Goal: Entertainment & Leisure: Consume media (video, audio)

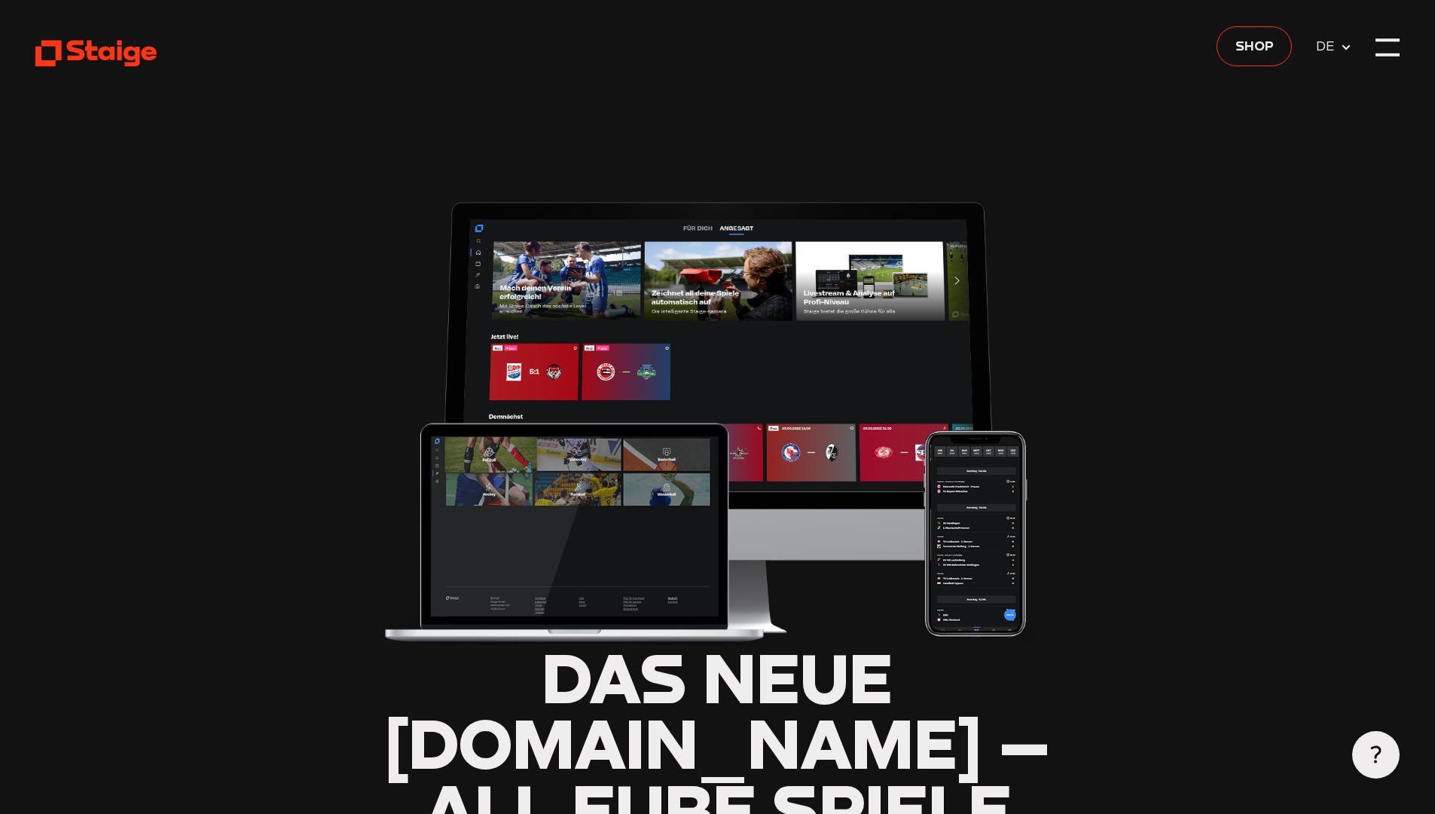
scroll to position [712, 0]
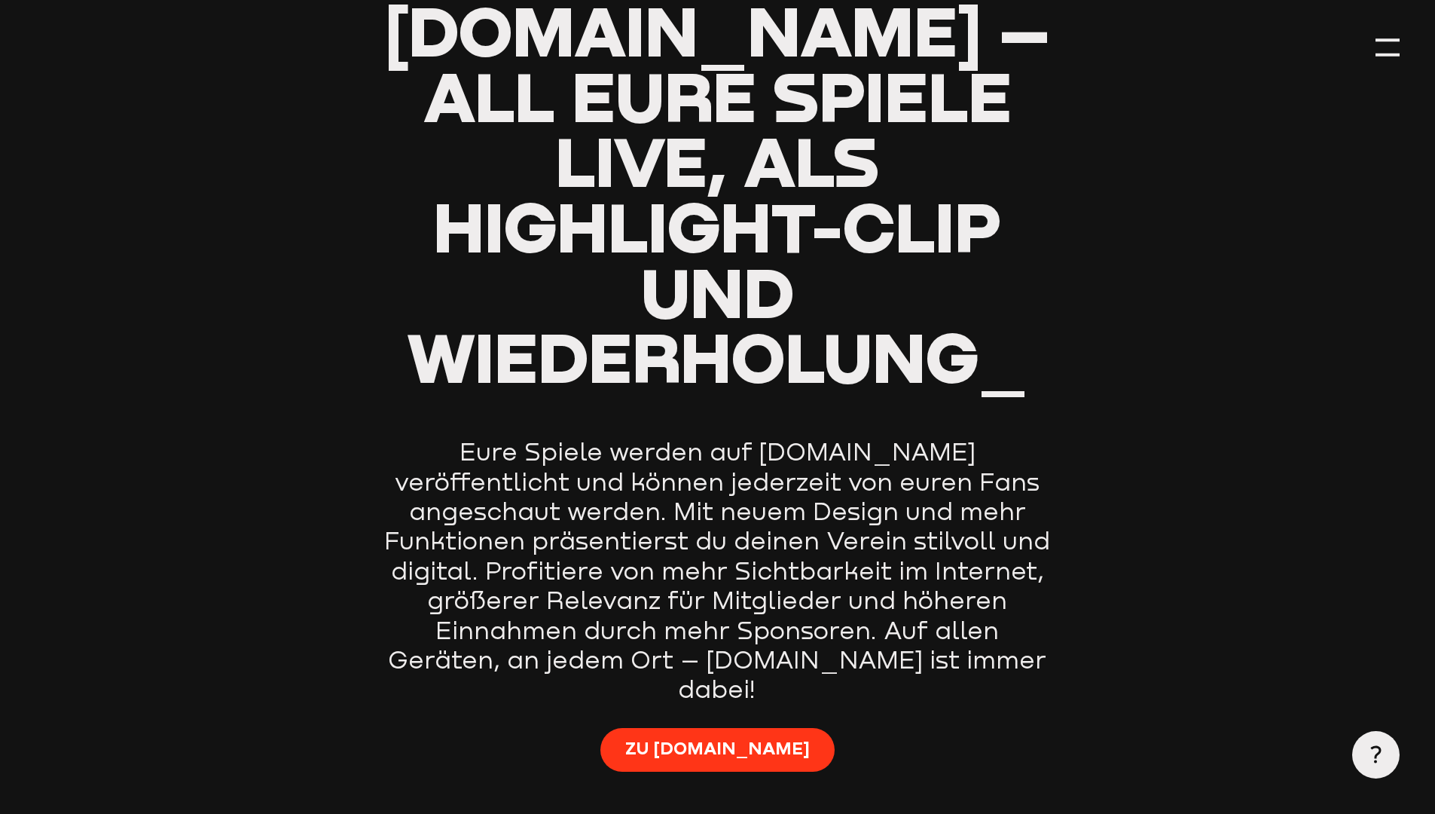
type input "0.8"
click at [671, 728] on link "Zu [DOMAIN_NAME]" at bounding box center [718, 749] width 234 height 43
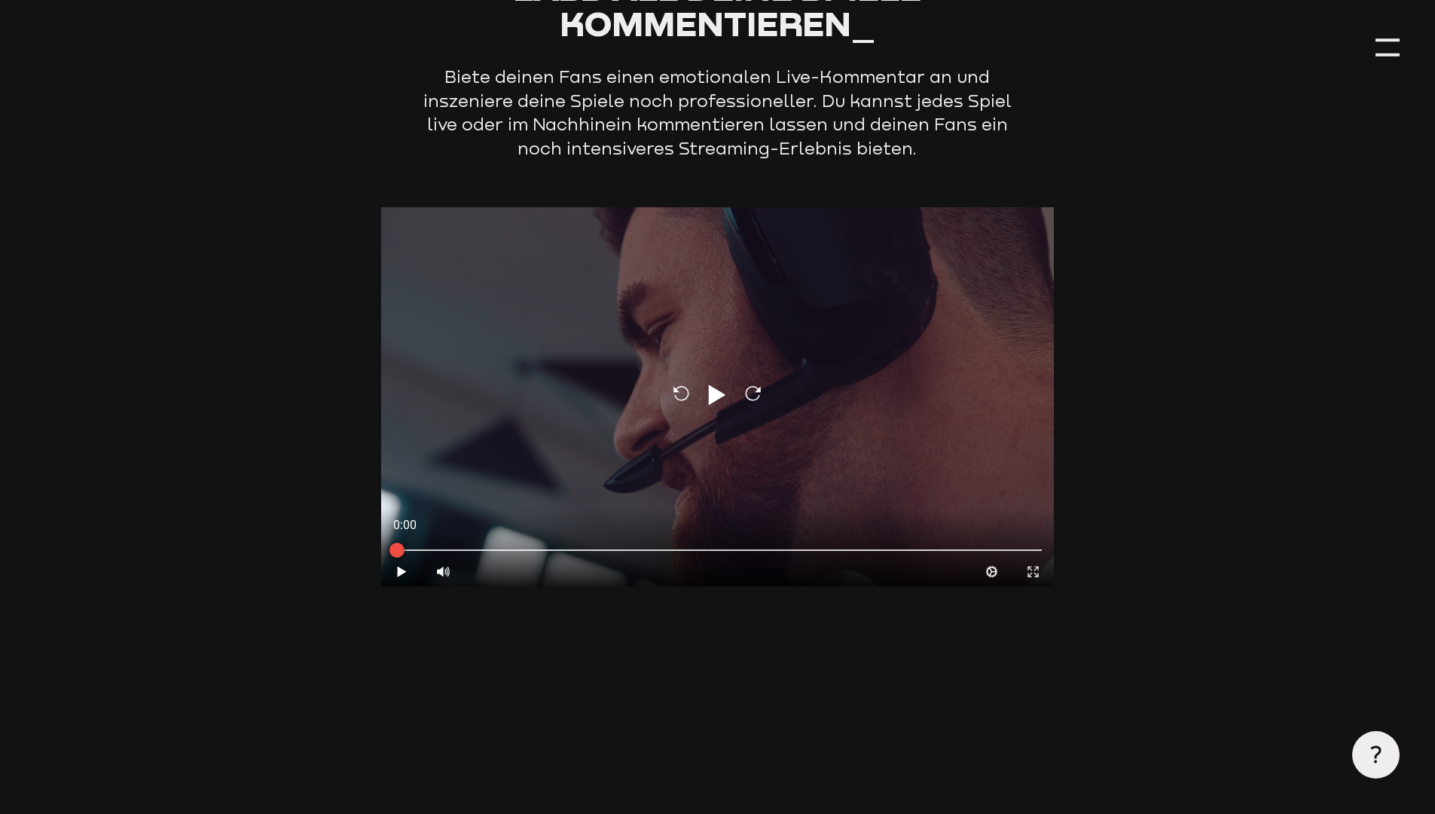
scroll to position [4984, 0]
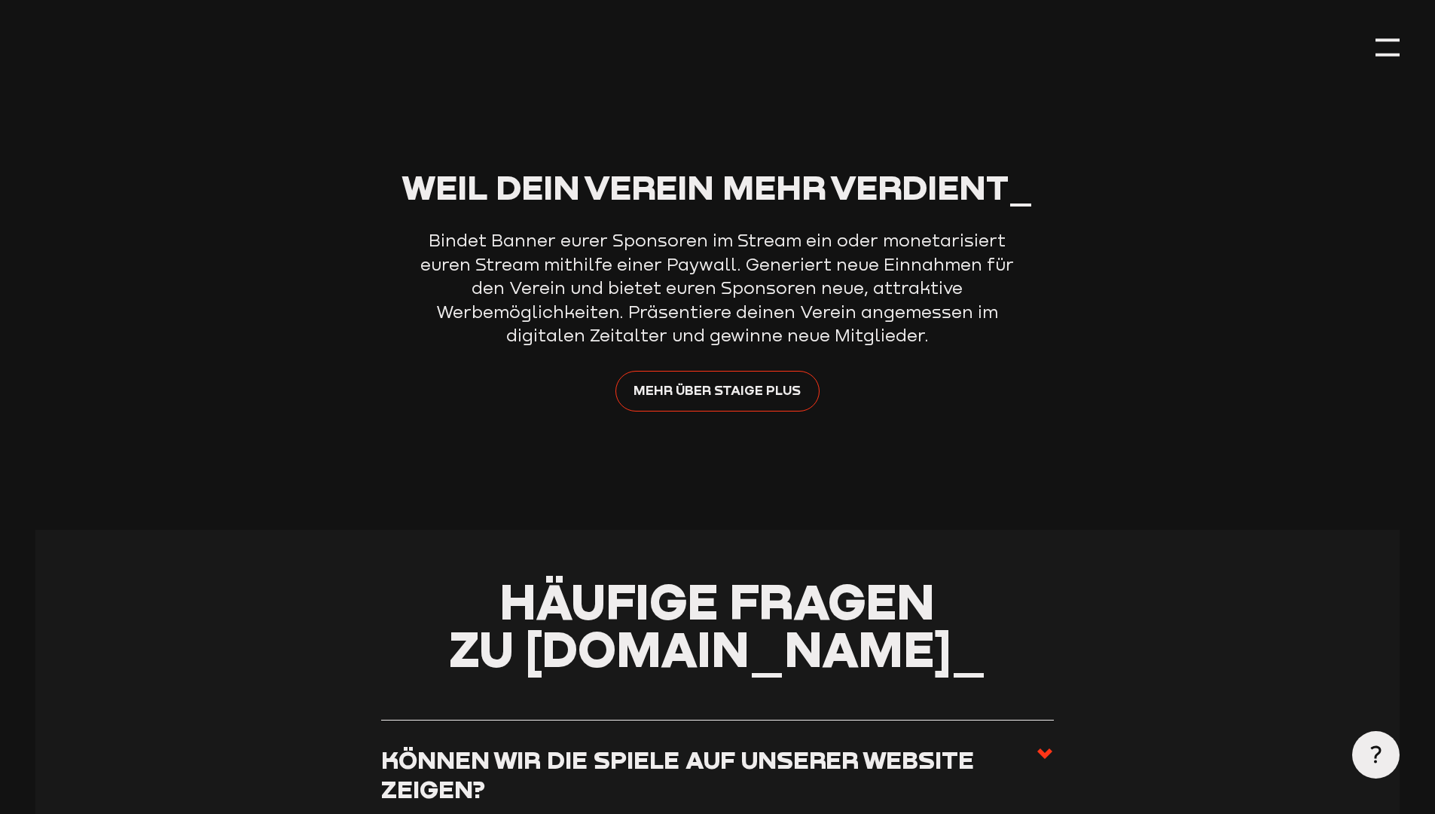
type input "0.8"
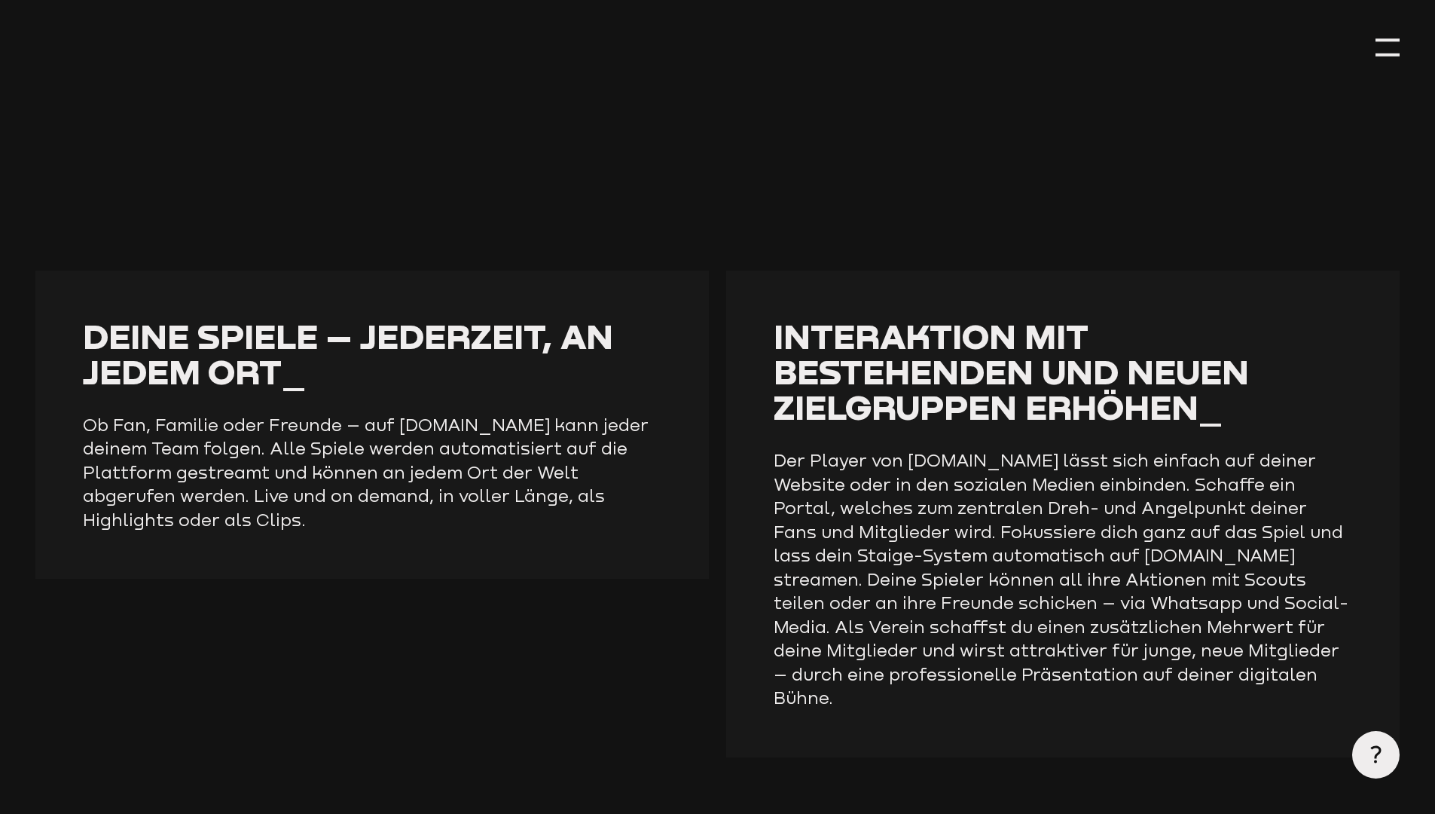
scroll to position [1424, 0]
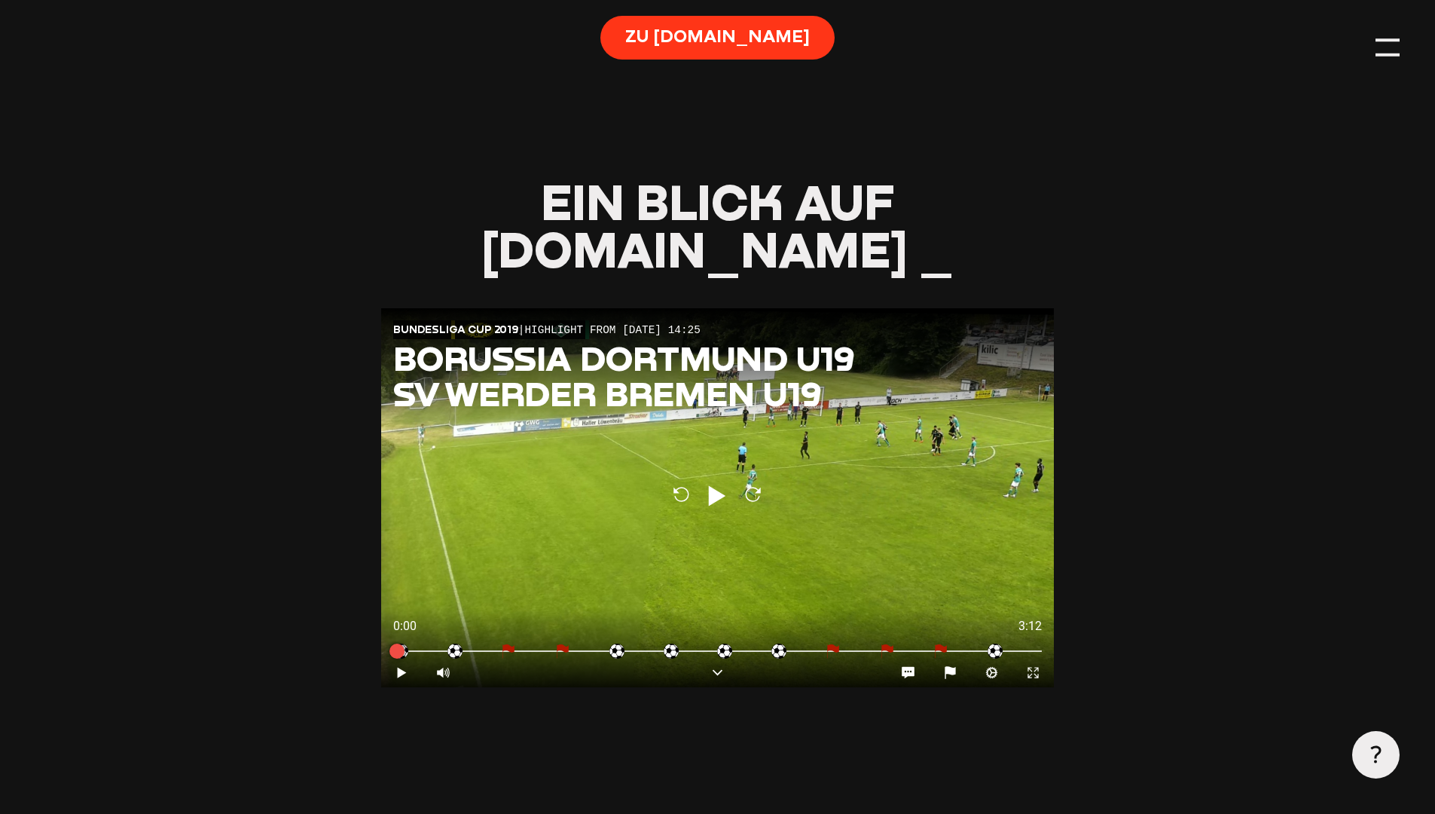
click at [1389, 36] on div at bounding box center [1388, 47] width 24 height 24
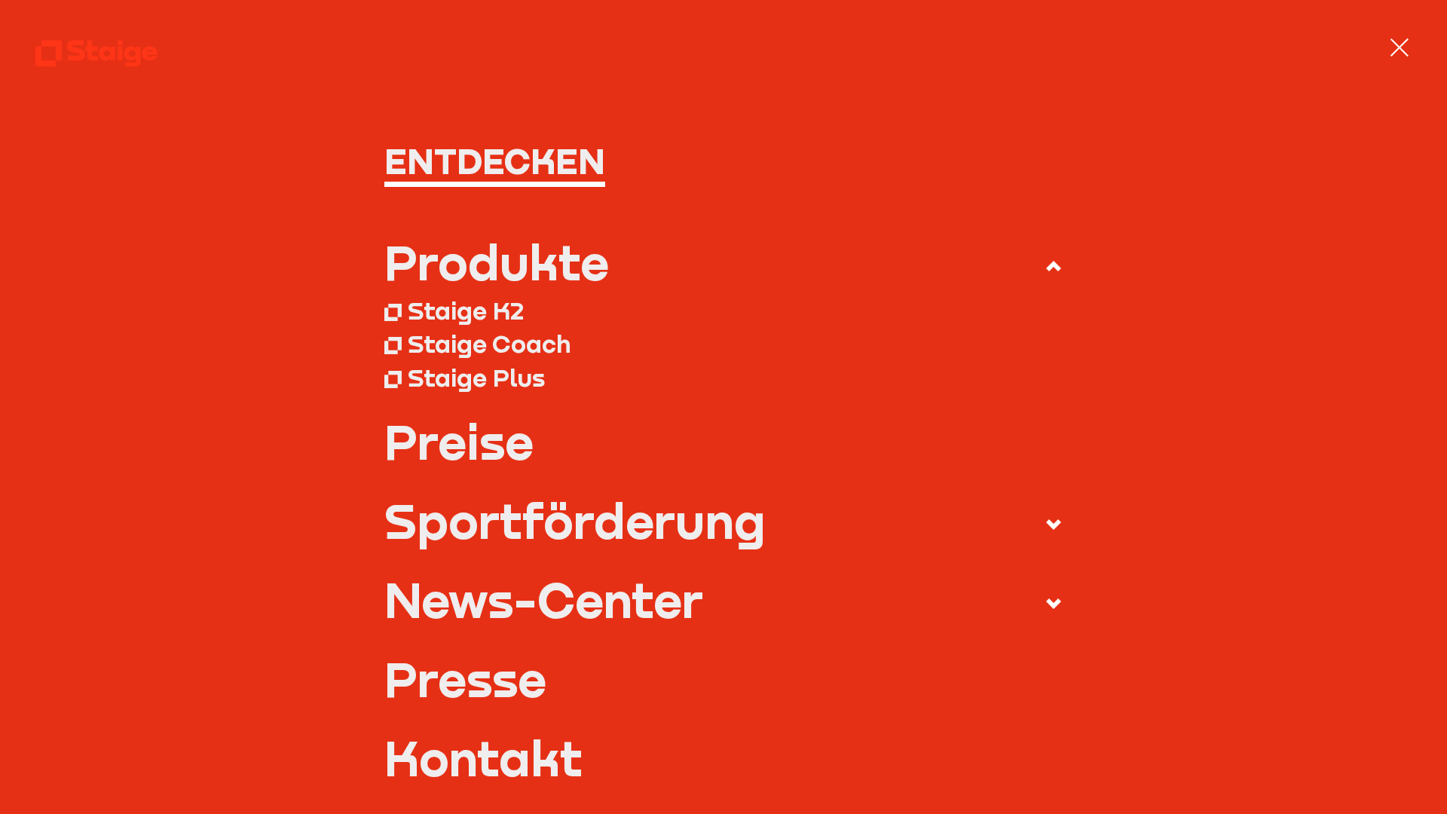
click at [1424, 36] on nav "Entdecken Produkte Staige K2 Staige Coach Staige Plus Preise Blog FAQ" at bounding box center [723, 407] width 1447 height 814
click at [1410, 36] on div at bounding box center [1399, 47] width 24 height 24
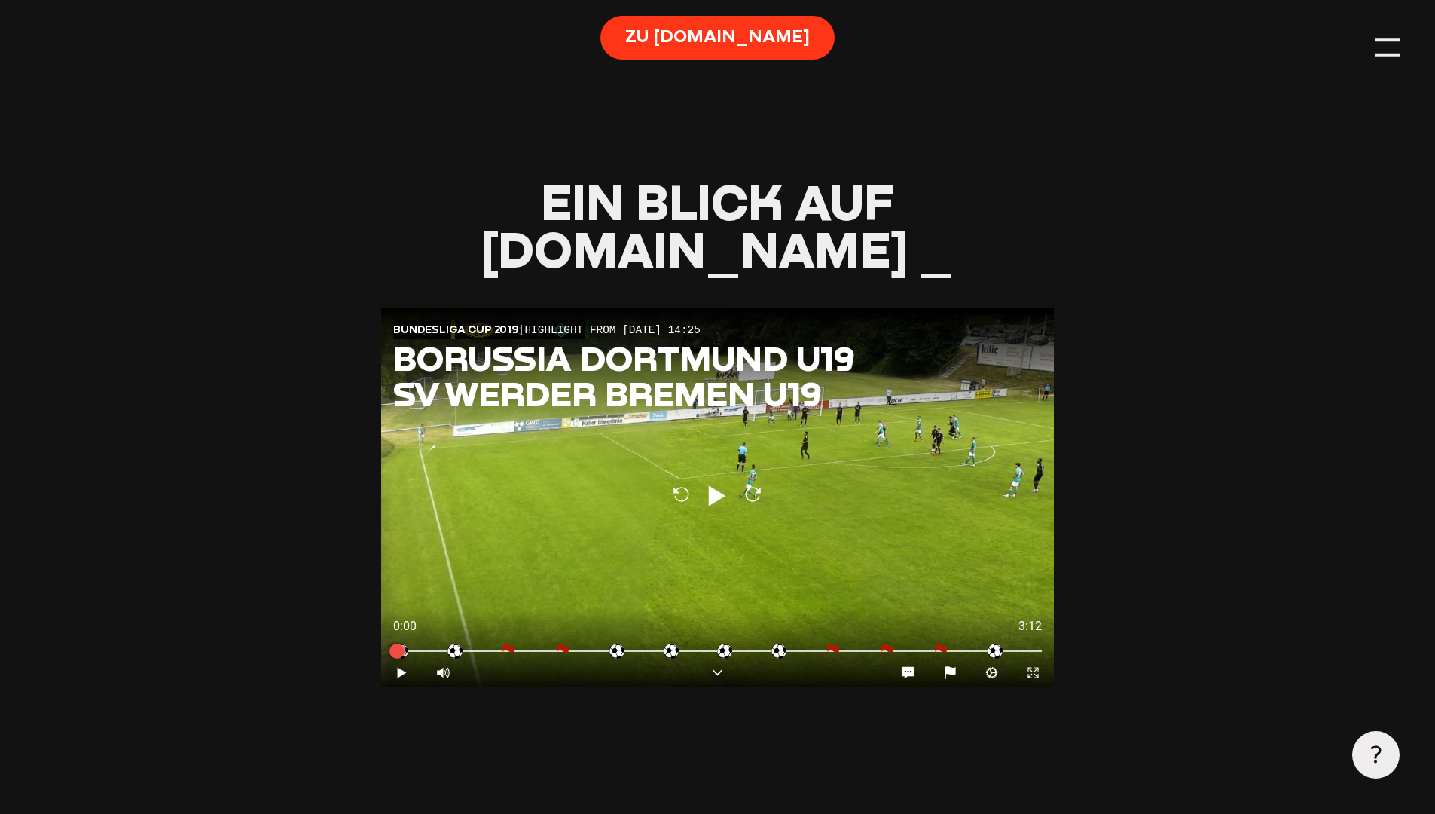
scroll to position [1499, 0]
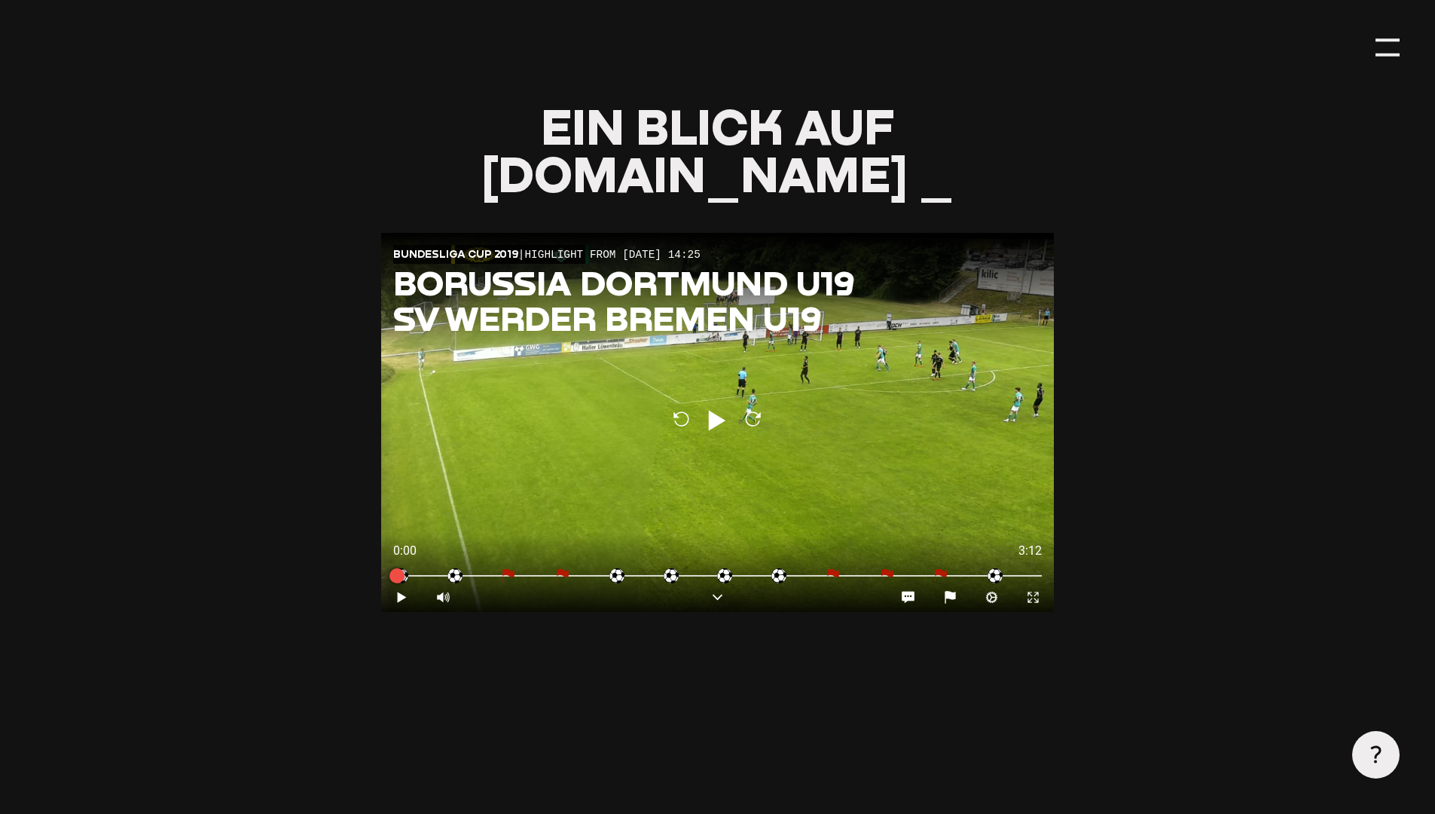
click at [1368, 766] on div at bounding box center [1376, 754] width 47 height 47
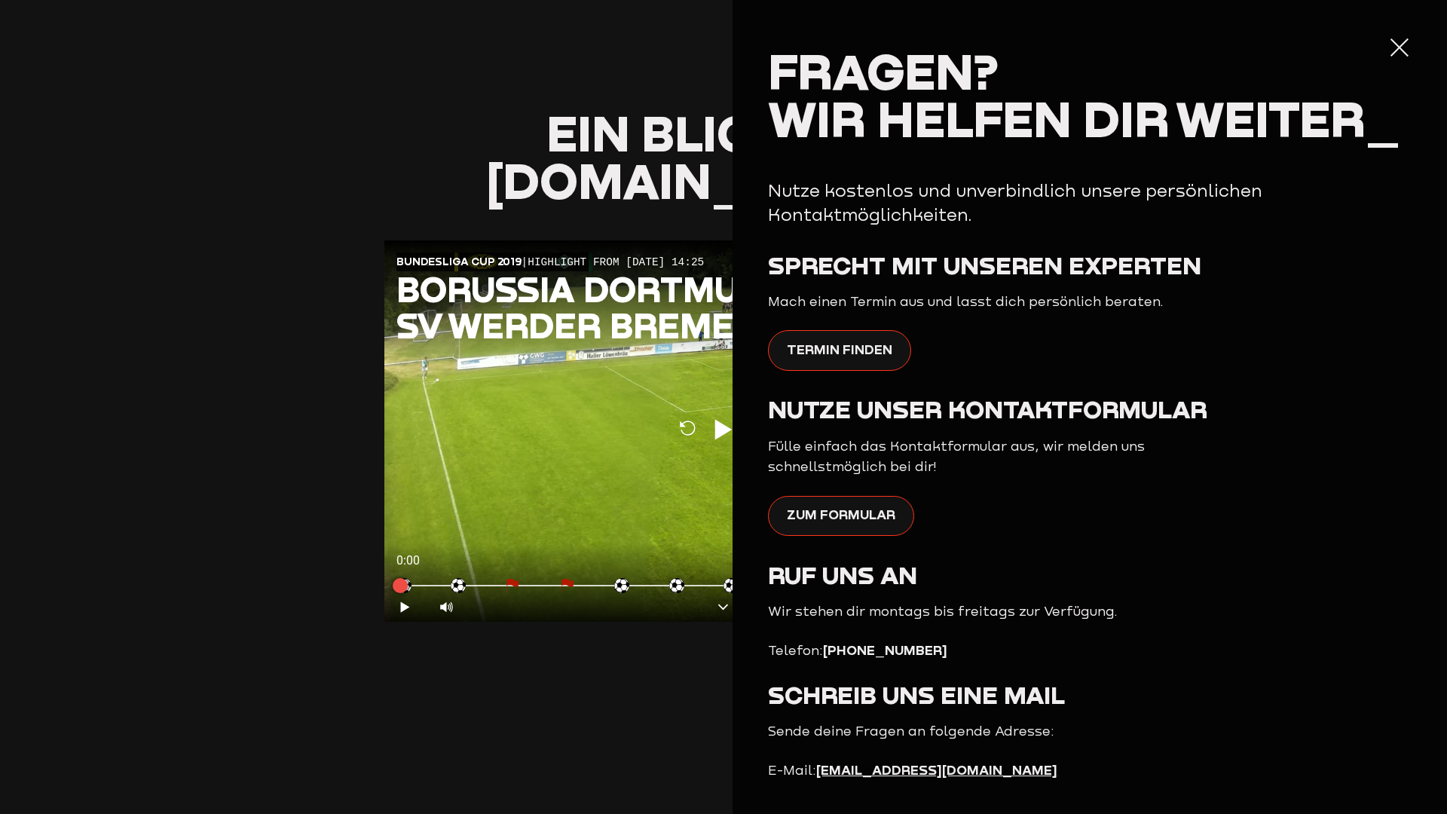
click at [1386, 63] on h2 "Fragen? Wir helfen dir weiter_" at bounding box center [1089, 94] width 643 height 95
click at [1386, 51] on h2 "Fragen? Wir helfen dir weiter_" at bounding box center [1089, 94] width 643 height 95
click at [1389, 51] on div at bounding box center [1399, 47] width 24 height 24
